Goal: Navigation & Orientation: Find specific page/section

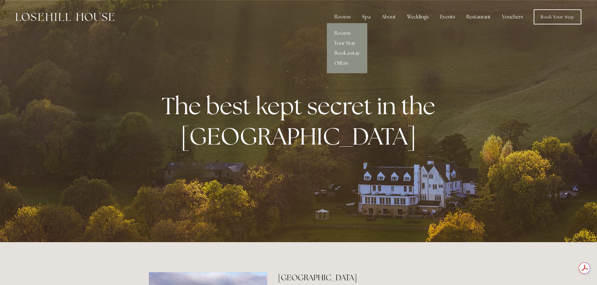
click at [340, 18] on div "Rooms" at bounding box center [342, 17] width 26 height 13
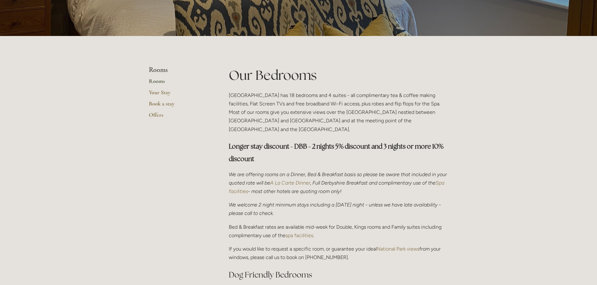
scroll to position [94, 0]
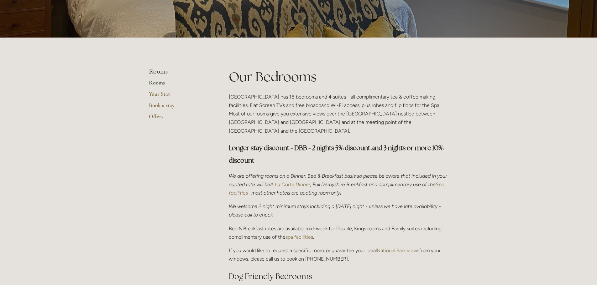
click at [152, 81] on link "Rooms" at bounding box center [179, 84] width 60 height 11
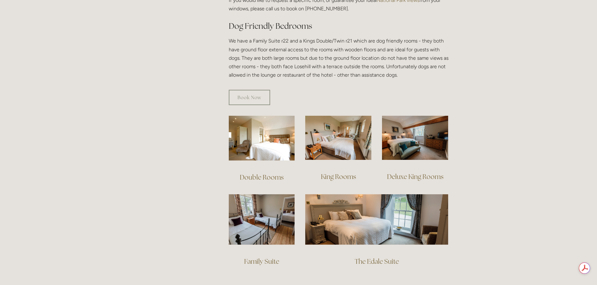
click at [252, 173] on link "Double Rooms" at bounding box center [262, 177] width 44 height 8
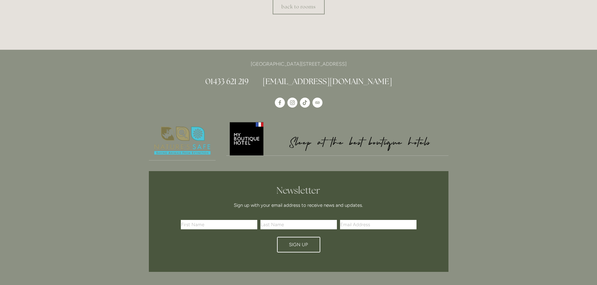
scroll to position [376, 0]
